Goal: Transaction & Acquisition: Purchase product/service

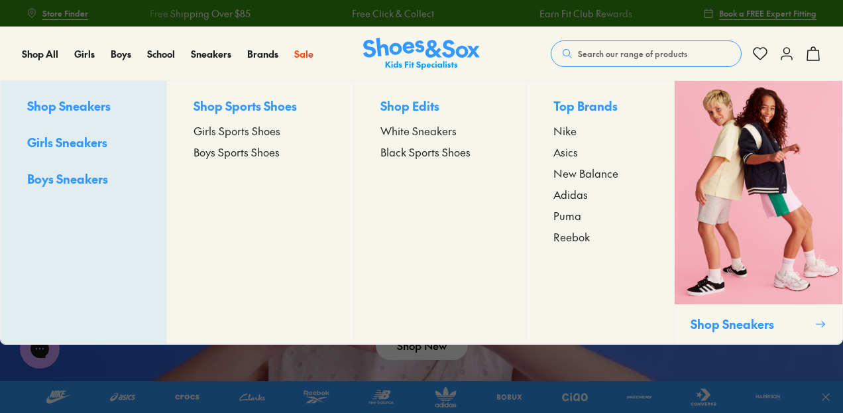
click at [227, 134] on span "Girls Sports Shoes" at bounding box center [237, 131] width 87 height 16
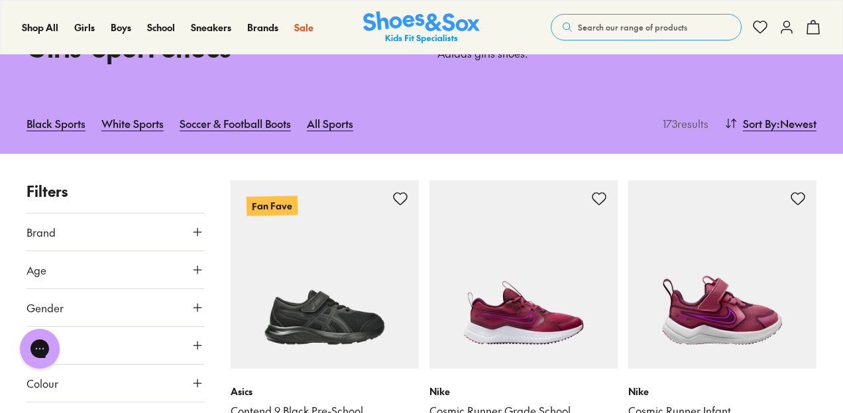
scroll to position [89, 0]
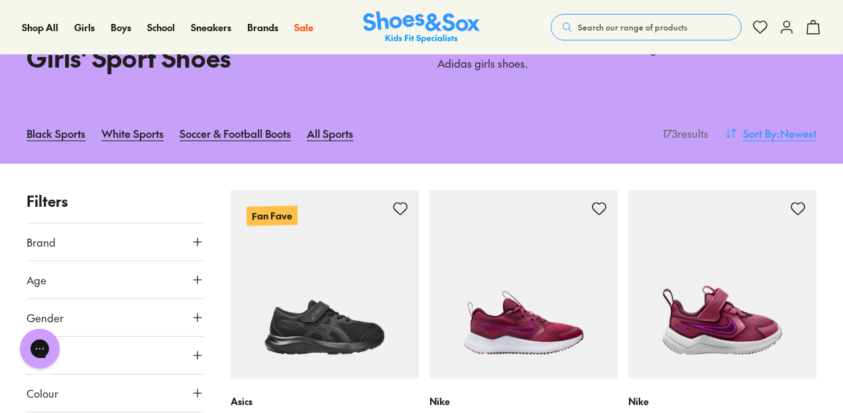
click at [770, 135] on span "Sort By" at bounding box center [760, 133] width 34 height 16
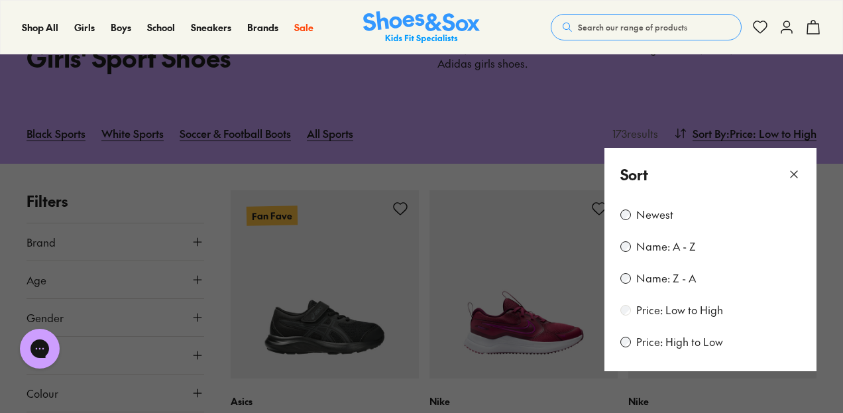
scroll to position [21, 0]
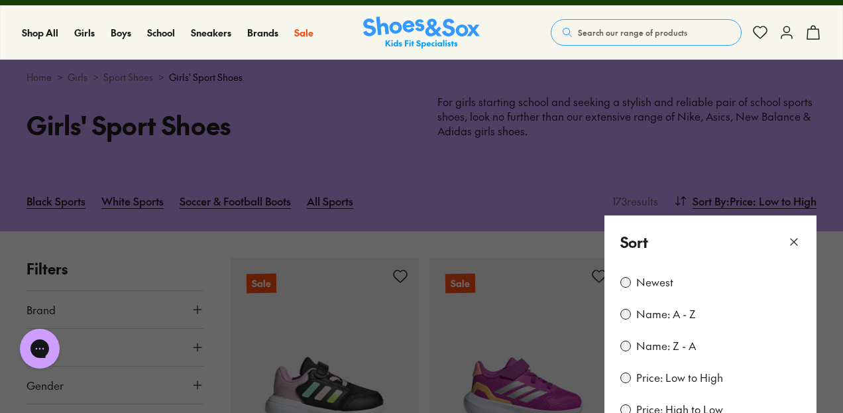
click at [795, 239] on icon at bounding box center [793, 241] width 13 height 13
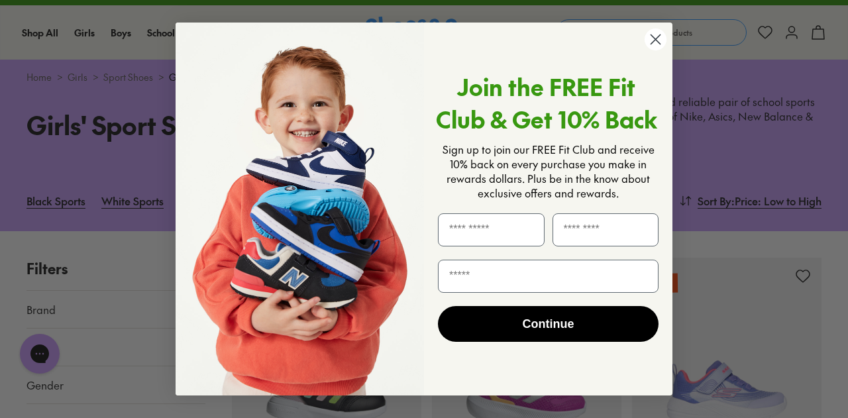
click at [655, 38] on icon "Close dialog" at bounding box center [656, 39] width 9 height 9
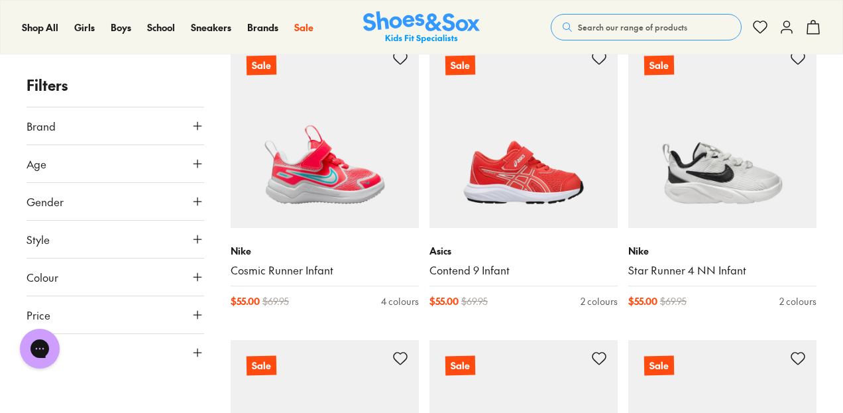
scroll to position [2041, 0]
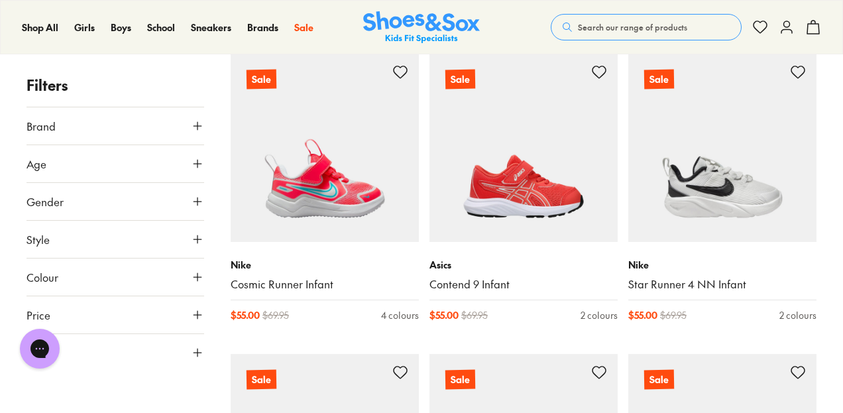
click at [125, 350] on button "Size" at bounding box center [116, 352] width 178 height 37
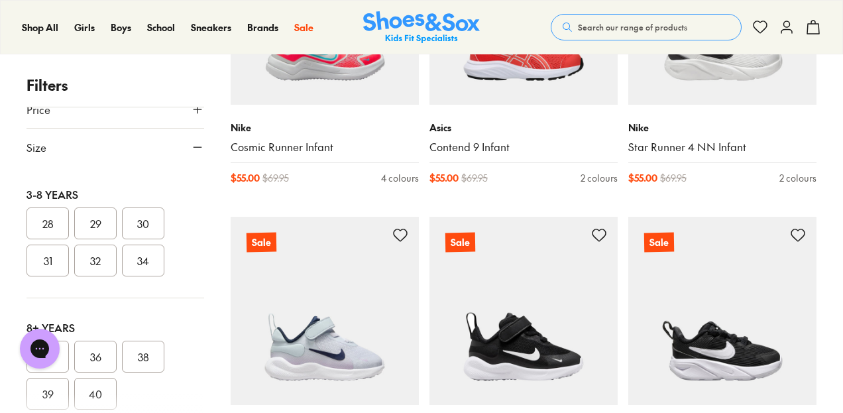
scroll to position [267, 0]
click at [158, 218] on button "30" at bounding box center [143, 221] width 42 height 32
